Goal: Information Seeking & Learning: Learn about a topic

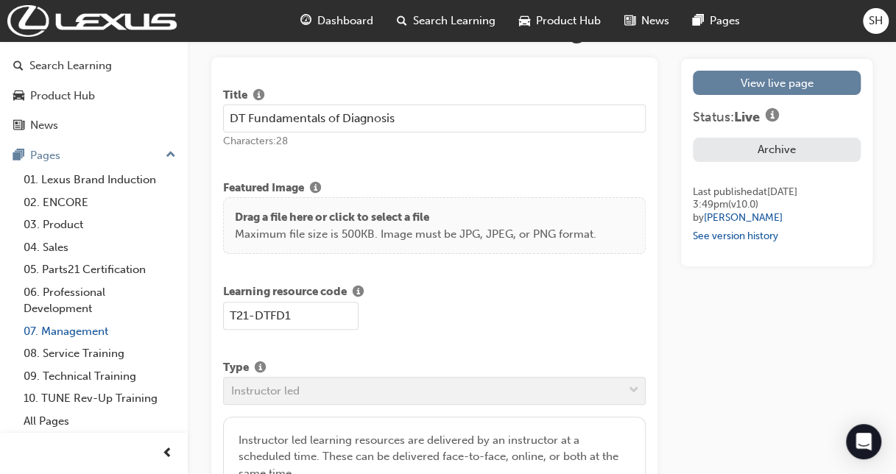
scroll to position [74, 0]
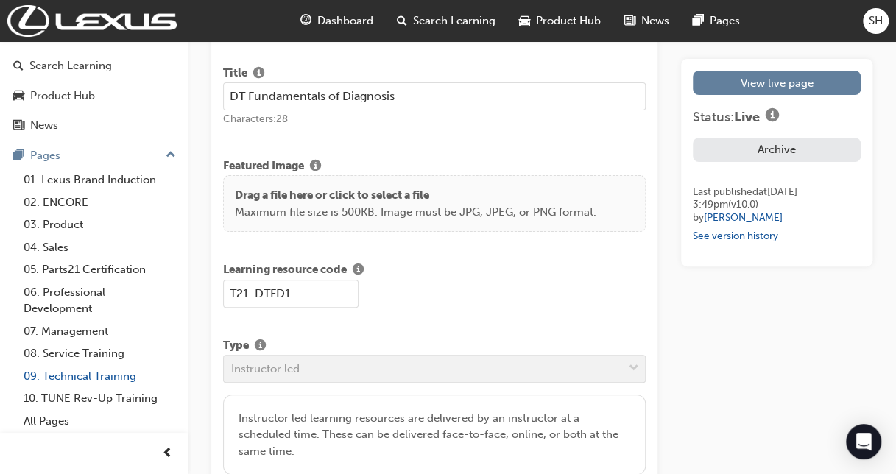
click at [100, 378] on link "09. Technical Training" at bounding box center [100, 376] width 164 height 23
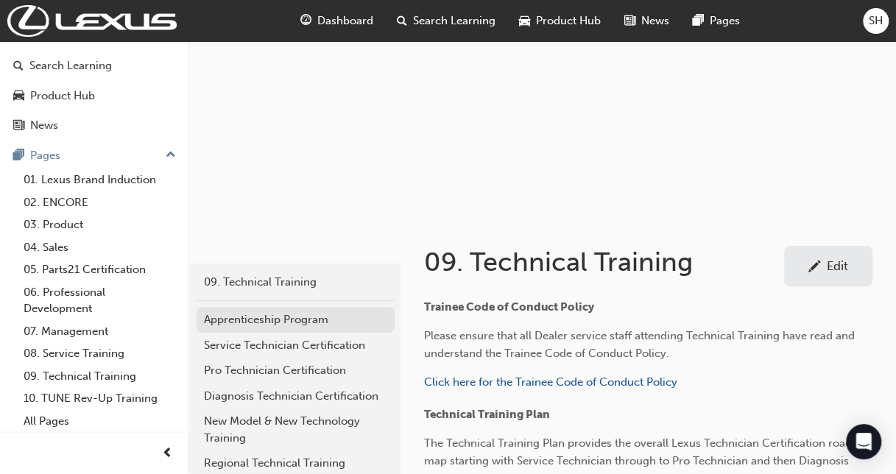
scroll to position [147, 0]
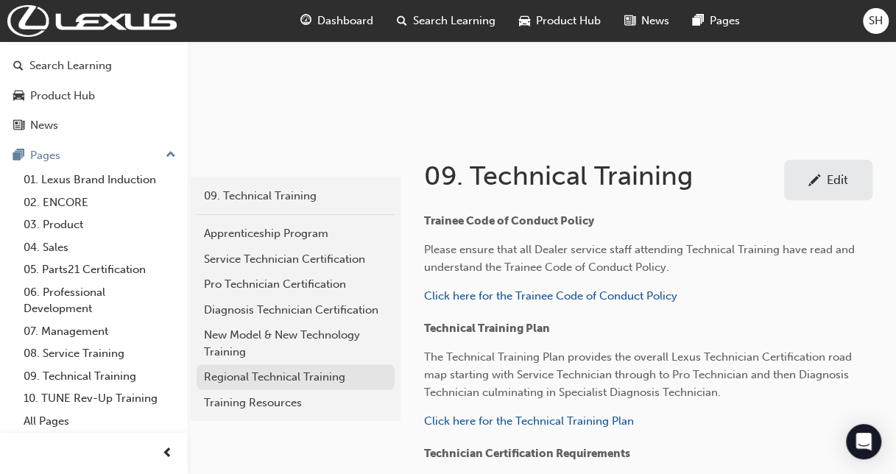
click at [267, 375] on div "Regional Technical Training" at bounding box center [295, 377] width 183 height 17
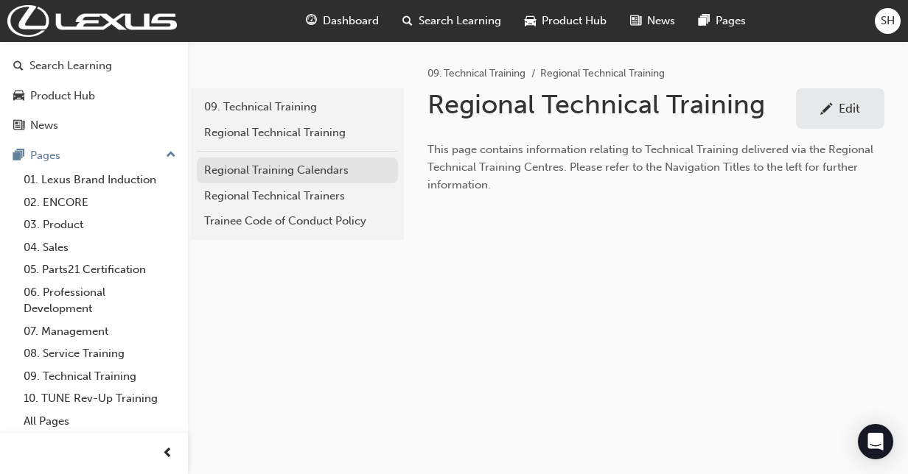
click at [268, 168] on div "Regional Training Calendars" at bounding box center [297, 170] width 186 height 17
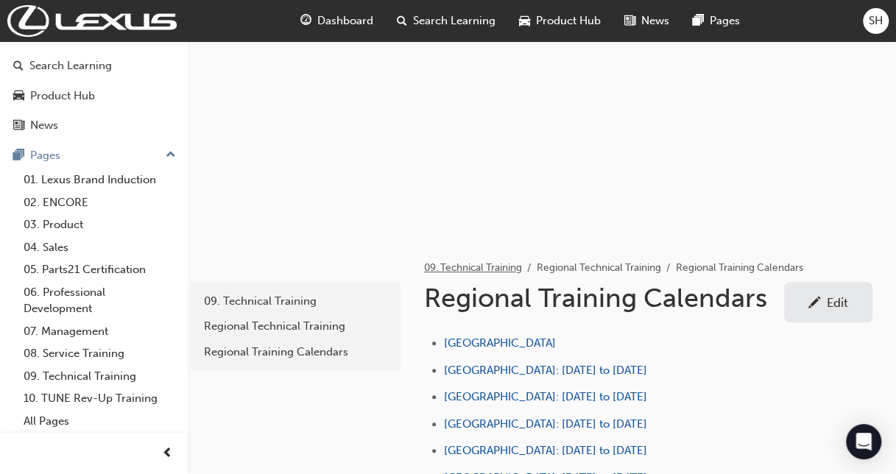
scroll to position [147, 0]
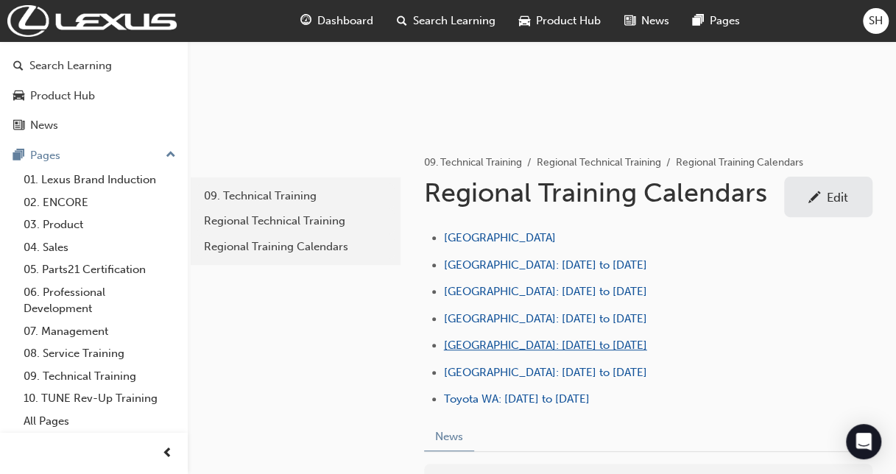
click at [510, 348] on span "[GEOGRAPHIC_DATA]: [DATE] to [DATE]" at bounding box center [545, 345] width 203 height 13
